Goal: Information Seeking & Learning: Learn about a topic

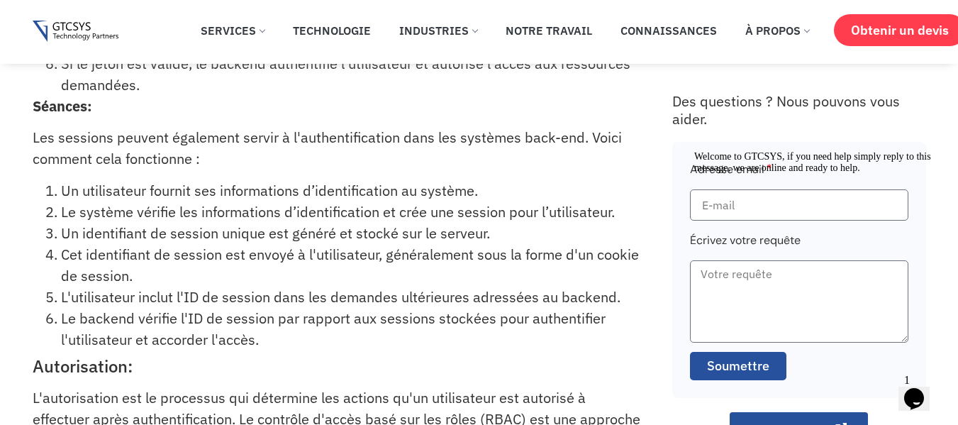
scroll to position [490, 0]
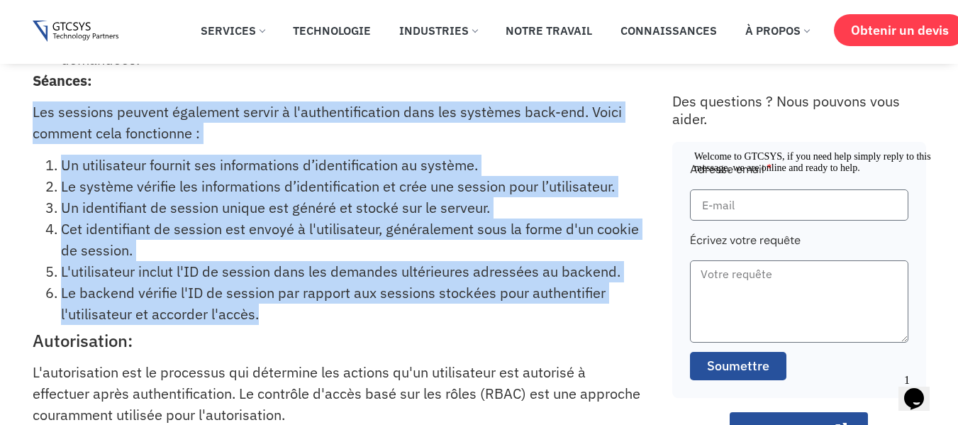
drag, startPoint x: 32, startPoint y: 112, endPoint x: 267, endPoint y: 311, distance: 307.5
click at [267, 311] on div "L'authentification et l'autorisation des utilisateurs jouent un rôle essentiel …" at bounding box center [346, 192] width 626 height 1114
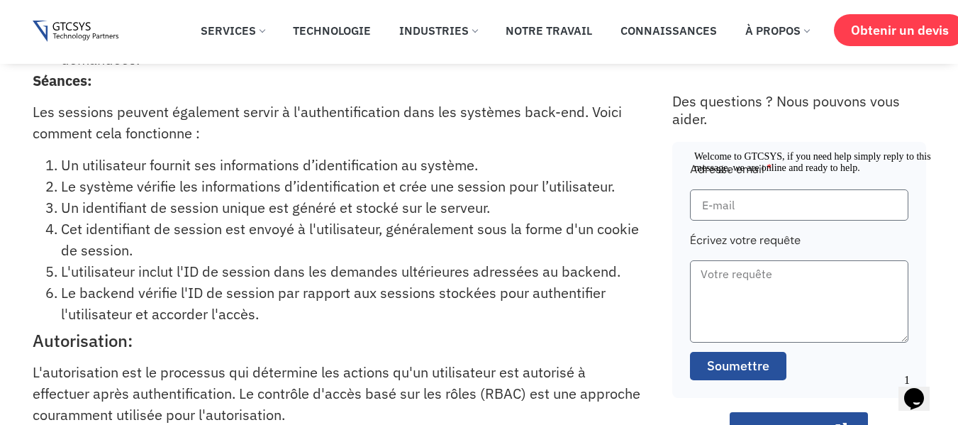
click at [283, 328] on div "L'authentification et l'autorisation des utilisateurs jouent un rôle essentiel …" at bounding box center [346, 192] width 626 height 1114
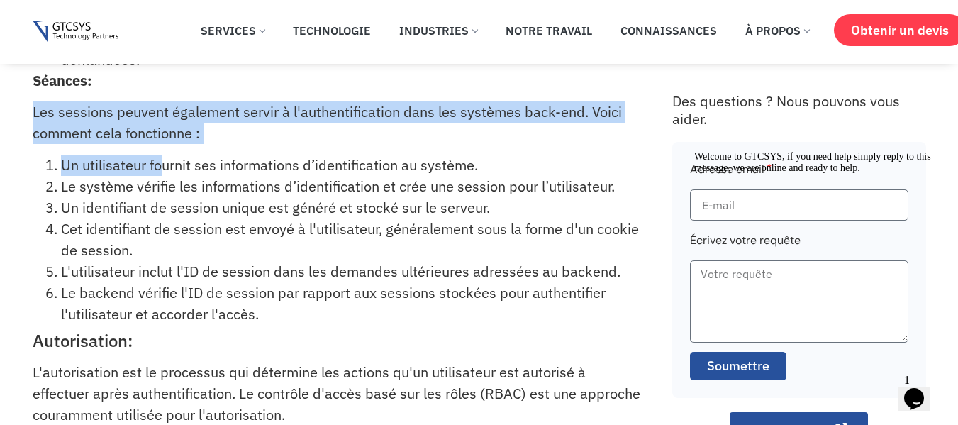
drag, startPoint x: 71, startPoint y: 117, endPoint x: 164, endPoint y: 153, distance: 99.7
click at [164, 153] on div "L'authentification et l'autorisation des utilisateurs jouent un rôle essentiel …" at bounding box center [346, 192] width 626 height 1114
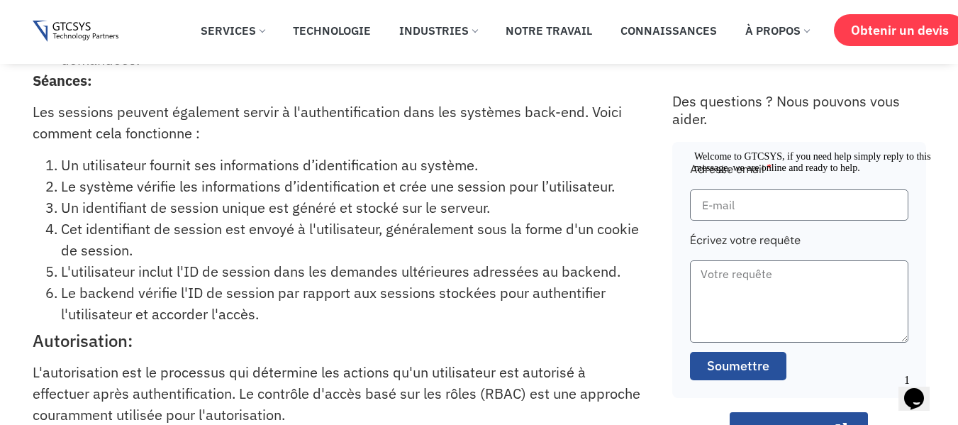
click at [158, 198] on font "Un identifiant de session unique est généré et stocké sur le serveur." at bounding box center [275, 207] width 429 height 19
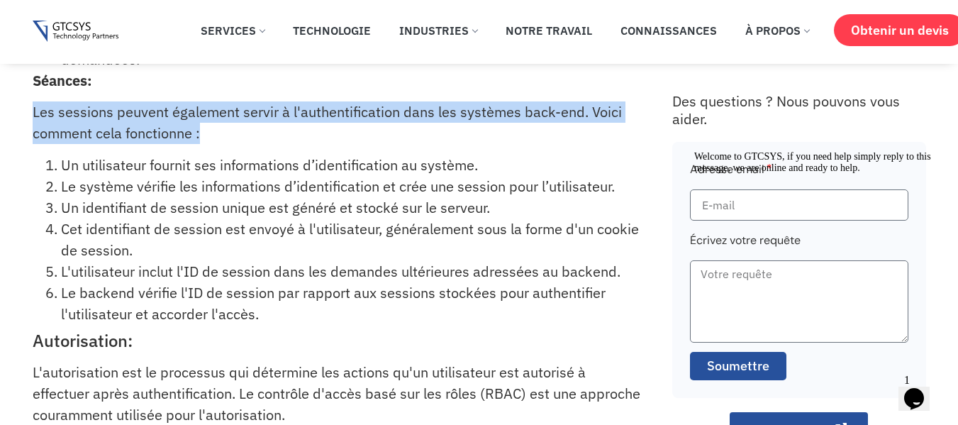
drag, startPoint x: 33, startPoint y: 112, endPoint x: 203, endPoint y: 138, distance: 172.2
click at [203, 138] on p "Les sessions peuvent également servir à l'authentification dans les systèmes ba…" at bounding box center [337, 122] width 608 height 43
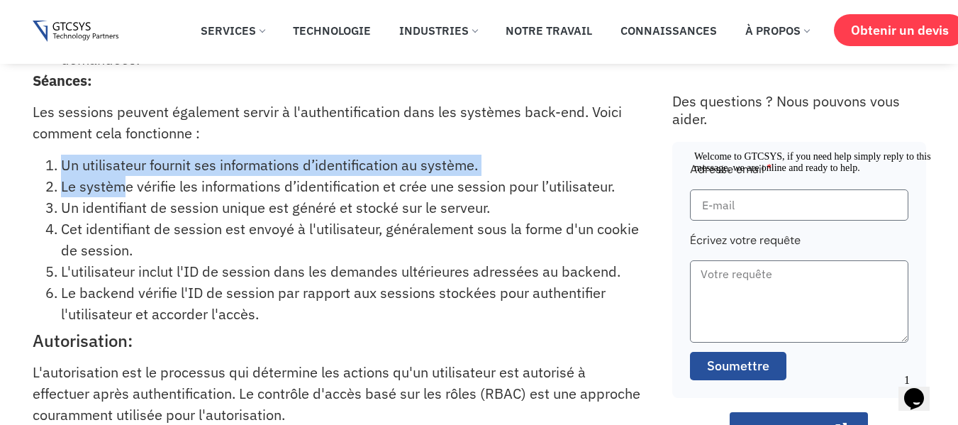
drag, startPoint x: 57, startPoint y: 165, endPoint x: 127, endPoint y: 183, distance: 71.7
click at [127, 183] on ol "Un utilisateur fournit ses informations d’identification au système. Le système…" at bounding box center [337, 240] width 608 height 170
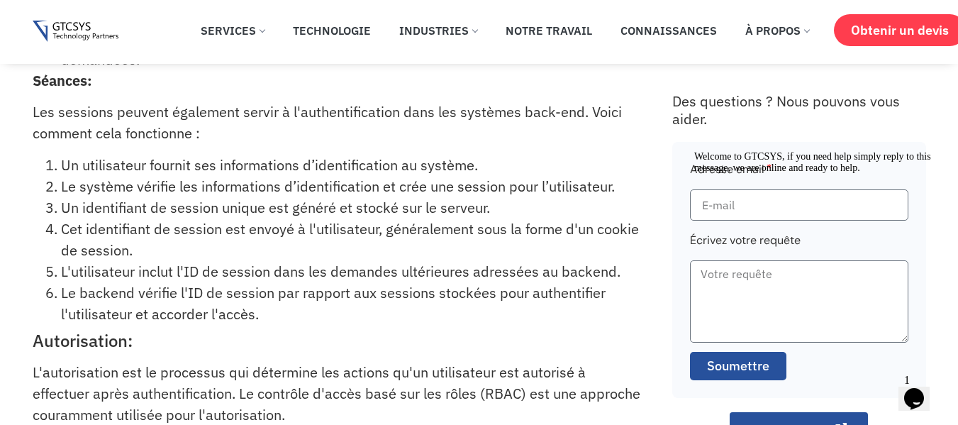
click at [142, 204] on font "Un identifiant de session unique est généré et stocké sur le serveur." at bounding box center [275, 207] width 429 height 19
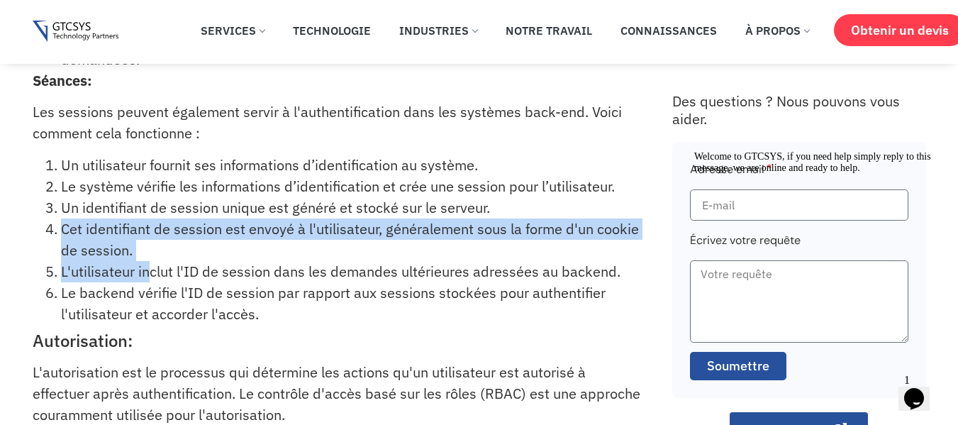
drag, startPoint x: 64, startPoint y: 226, endPoint x: 153, endPoint y: 267, distance: 97.8
click at [153, 267] on ol "Un utilisateur fournit ses informations d’identification au système. Le système…" at bounding box center [337, 240] width 608 height 170
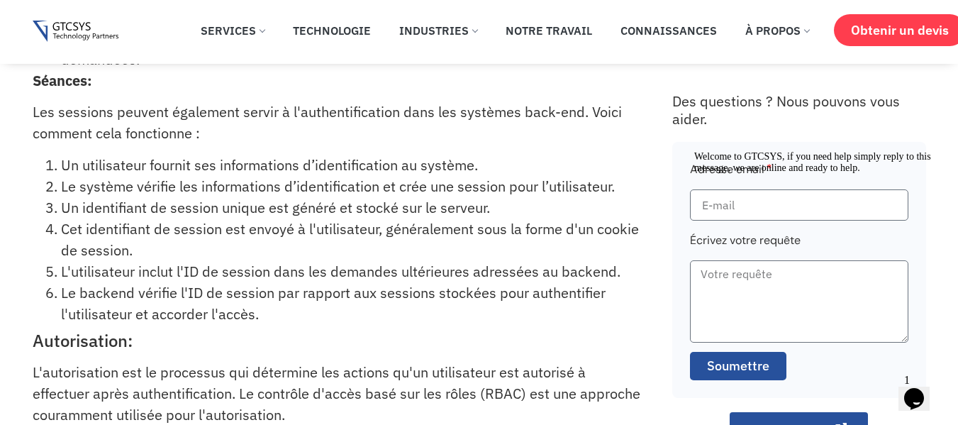
click at [155, 279] on font "L'utilisateur inclut l'ID de session dans les demandes ultérieures adressées au…" at bounding box center [341, 271] width 560 height 19
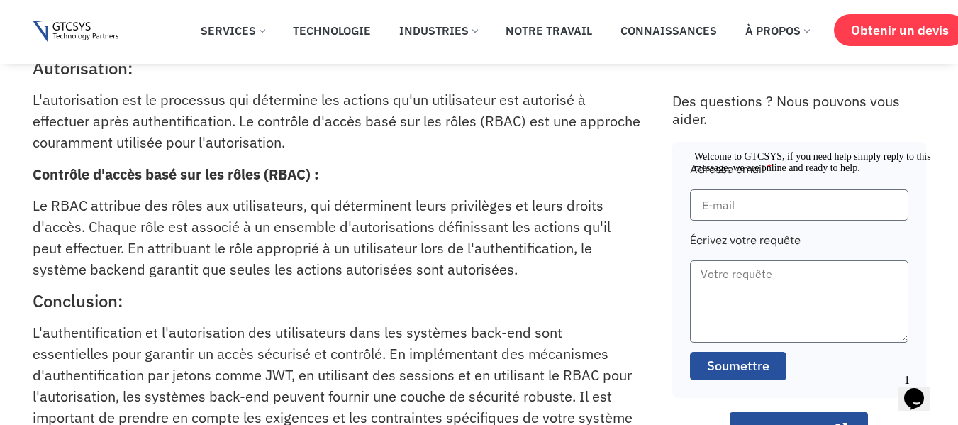
scroll to position [855, 0]
